Goal: Navigation & Orientation: Find specific page/section

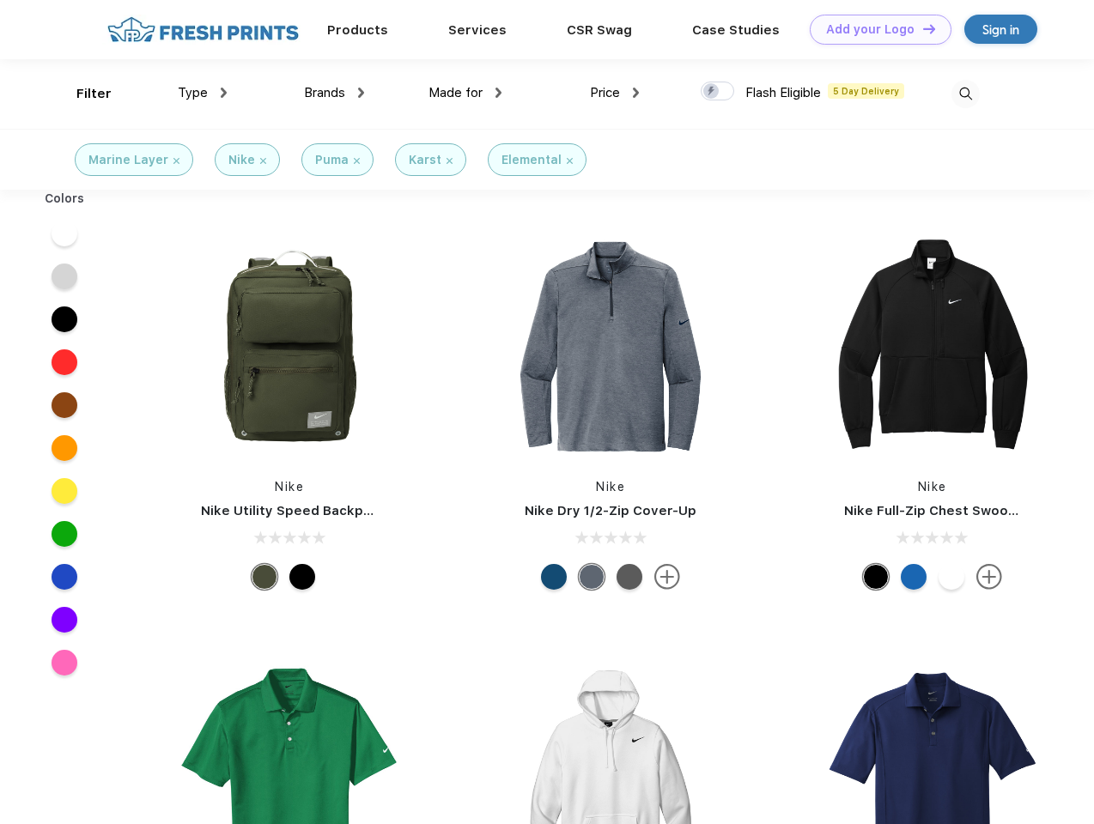
click at [874, 29] on link "Add your Logo Design Tool" at bounding box center [880, 30] width 142 height 30
click at [0, 0] on div "Design Tool" at bounding box center [0, 0] width 0 height 0
click at [921, 28] on link "Add your Logo Design Tool" at bounding box center [880, 30] width 142 height 30
click at [82, 94] on div "Filter" at bounding box center [93, 94] width 35 height 20
click at [203, 93] on span "Type" at bounding box center [193, 92] width 30 height 15
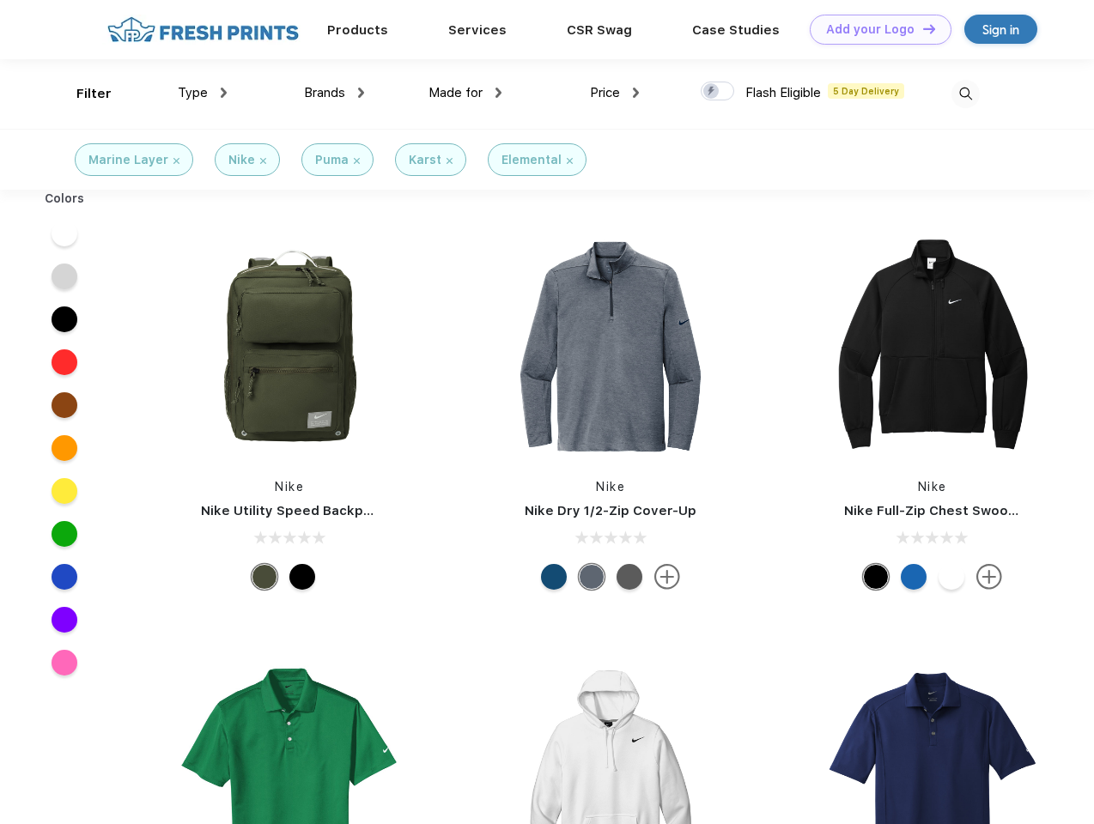
click at [334, 93] on span "Brands" at bounding box center [324, 92] width 41 height 15
click at [465, 93] on span "Made for" at bounding box center [455, 92] width 54 height 15
click at [615, 93] on span "Price" at bounding box center [605, 92] width 30 height 15
click at [718, 92] on div at bounding box center [716, 91] width 33 height 19
click at [712, 92] on input "checkbox" at bounding box center [705, 86] width 11 height 11
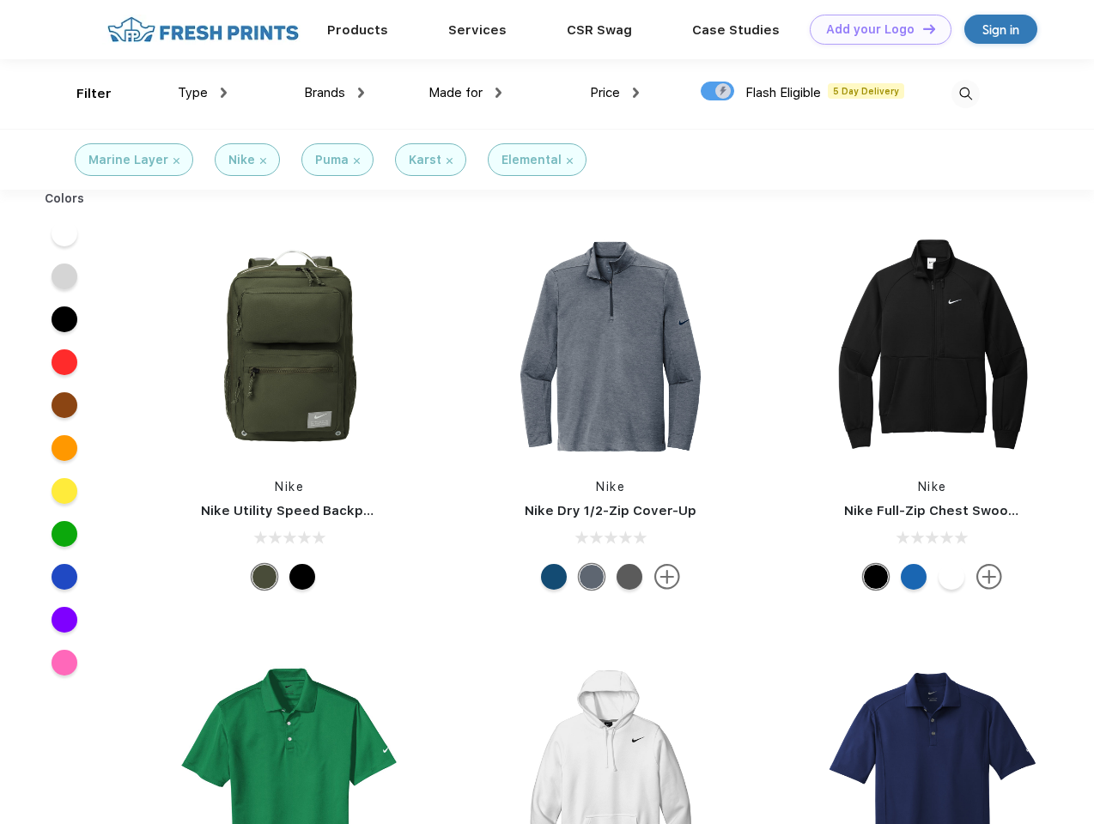
click at [965, 94] on img at bounding box center [965, 94] width 28 height 28
